Goal: Navigation & Orientation: Go to known website

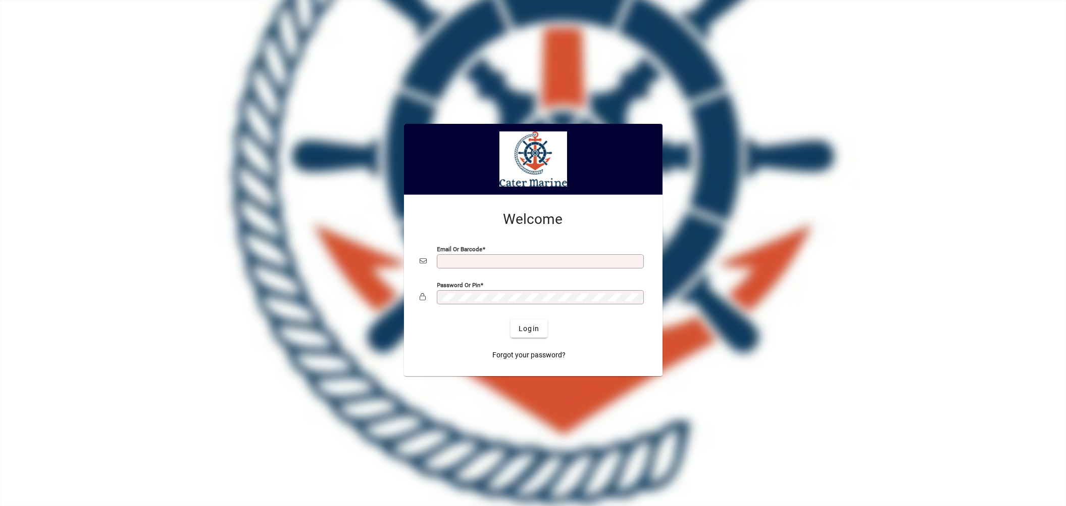
click at [463, 260] on input "Email or Barcode" at bounding box center [541, 261] width 204 height 8
type input "**********"
click at [511, 319] on button "Login" at bounding box center [529, 328] width 37 height 18
